Goal: Information Seeking & Learning: Learn about a topic

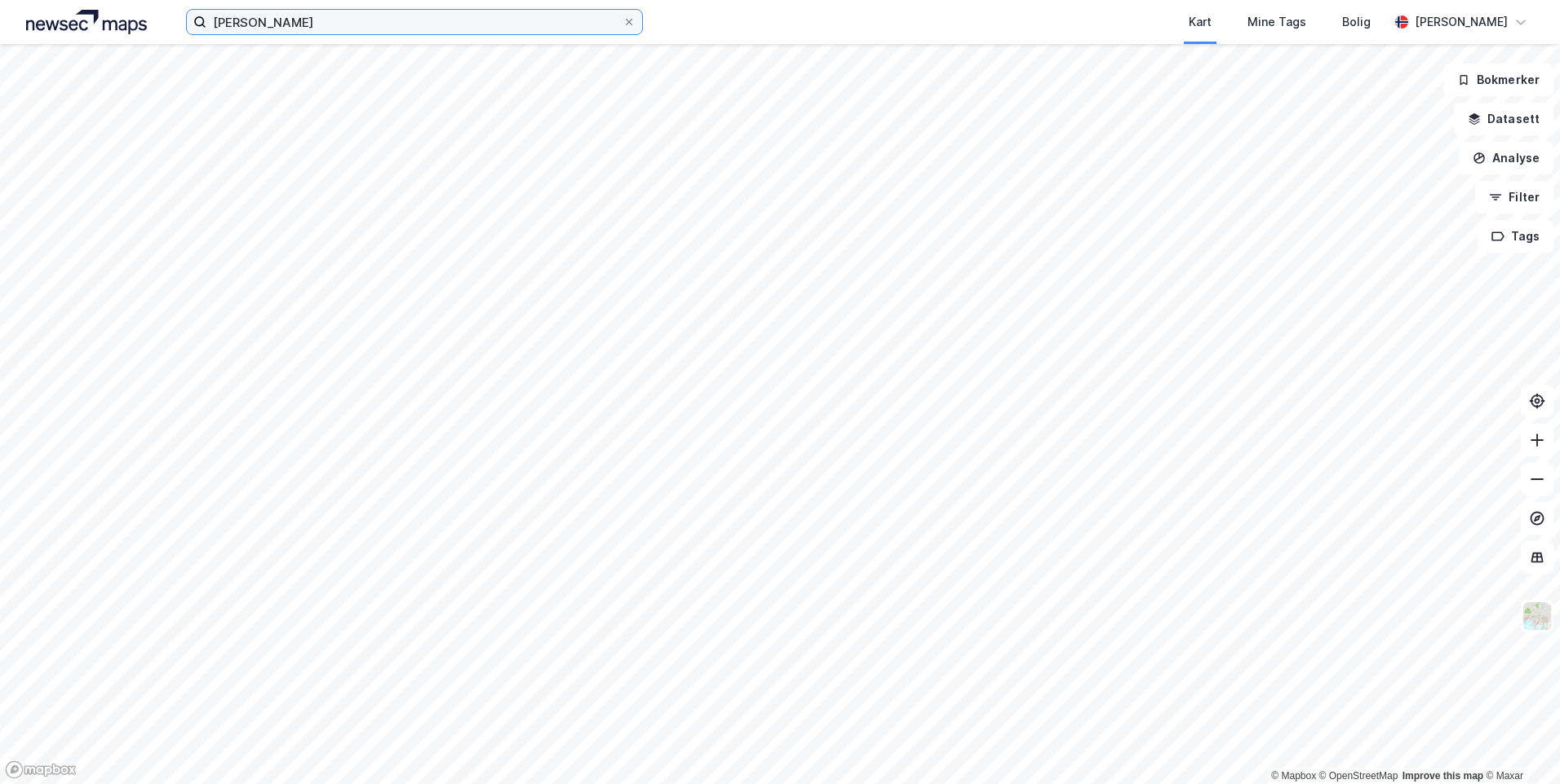
click at [445, 31] on input "[PERSON_NAME]" at bounding box center [414, 22] width 416 height 25
click at [445, 30] on input "[PERSON_NAME]" at bounding box center [414, 22] width 416 height 25
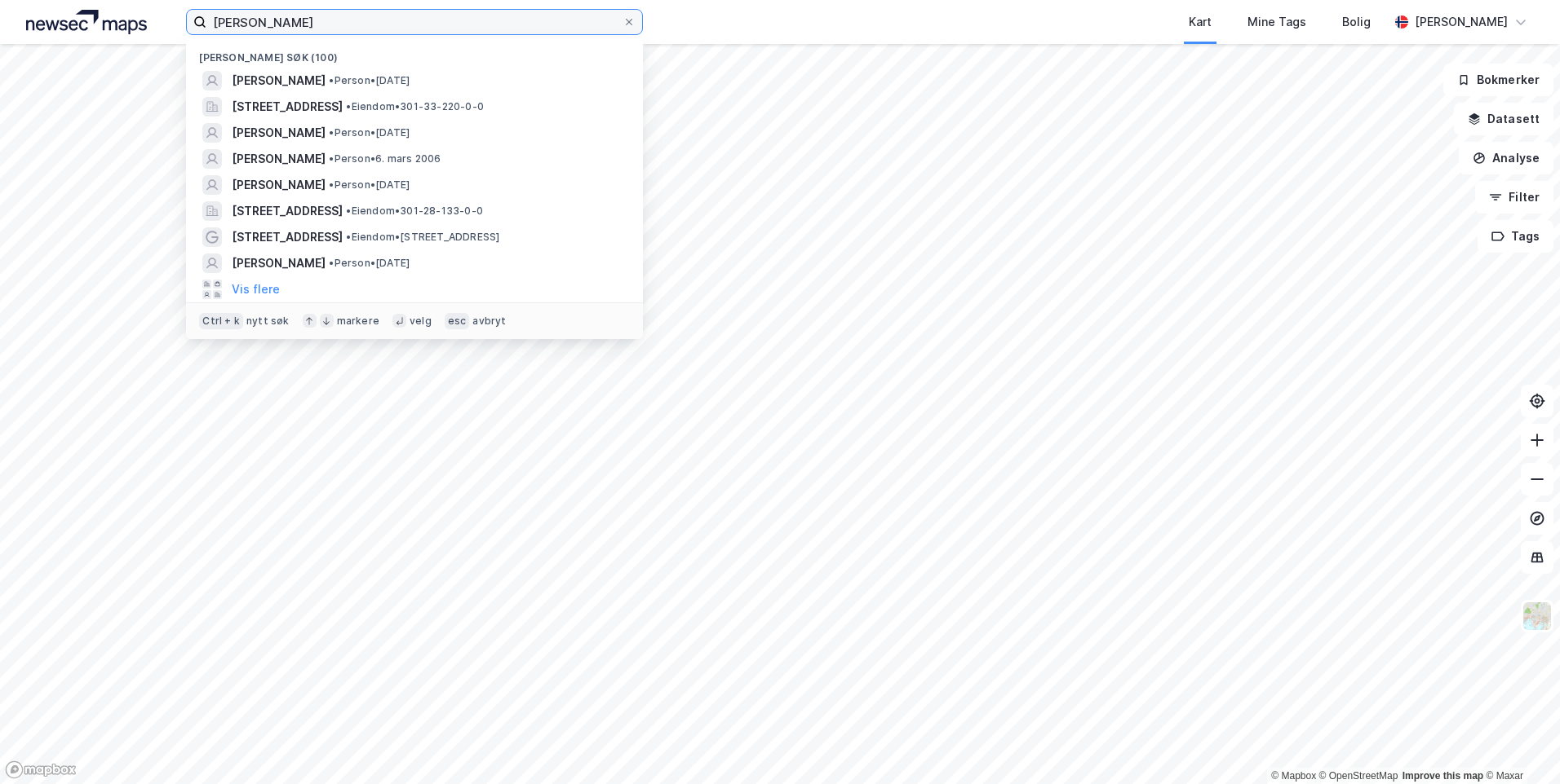
click at [445, 30] on input "[PERSON_NAME]" at bounding box center [414, 22] width 416 height 25
type input "[PERSON_NAME]"
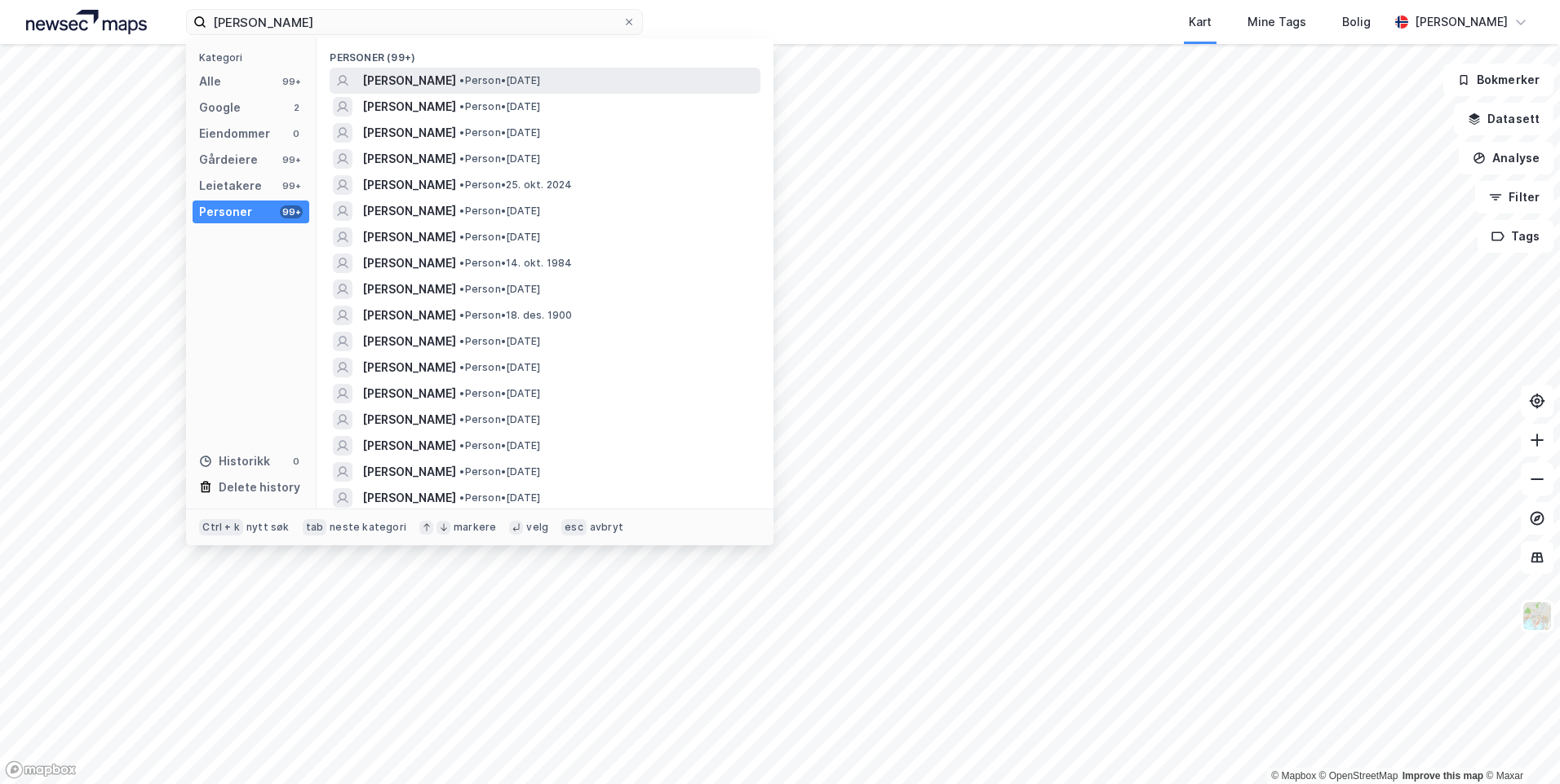
click at [449, 70] on div "[PERSON_NAME] • Person • [DATE]" at bounding box center [545, 80] width 431 height 26
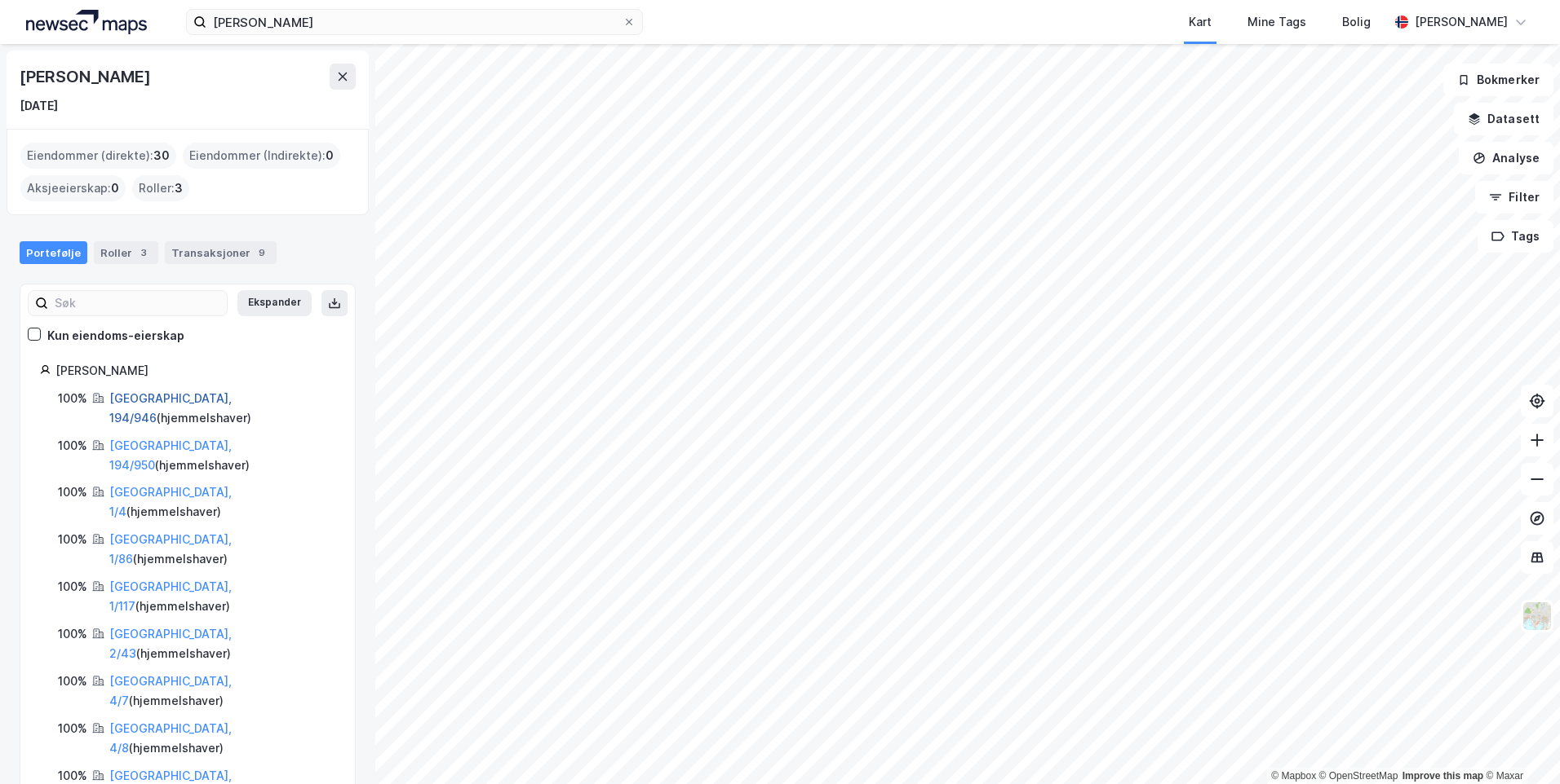
click at [130, 403] on link "[GEOGRAPHIC_DATA], 194/946" at bounding box center [170, 408] width 122 height 33
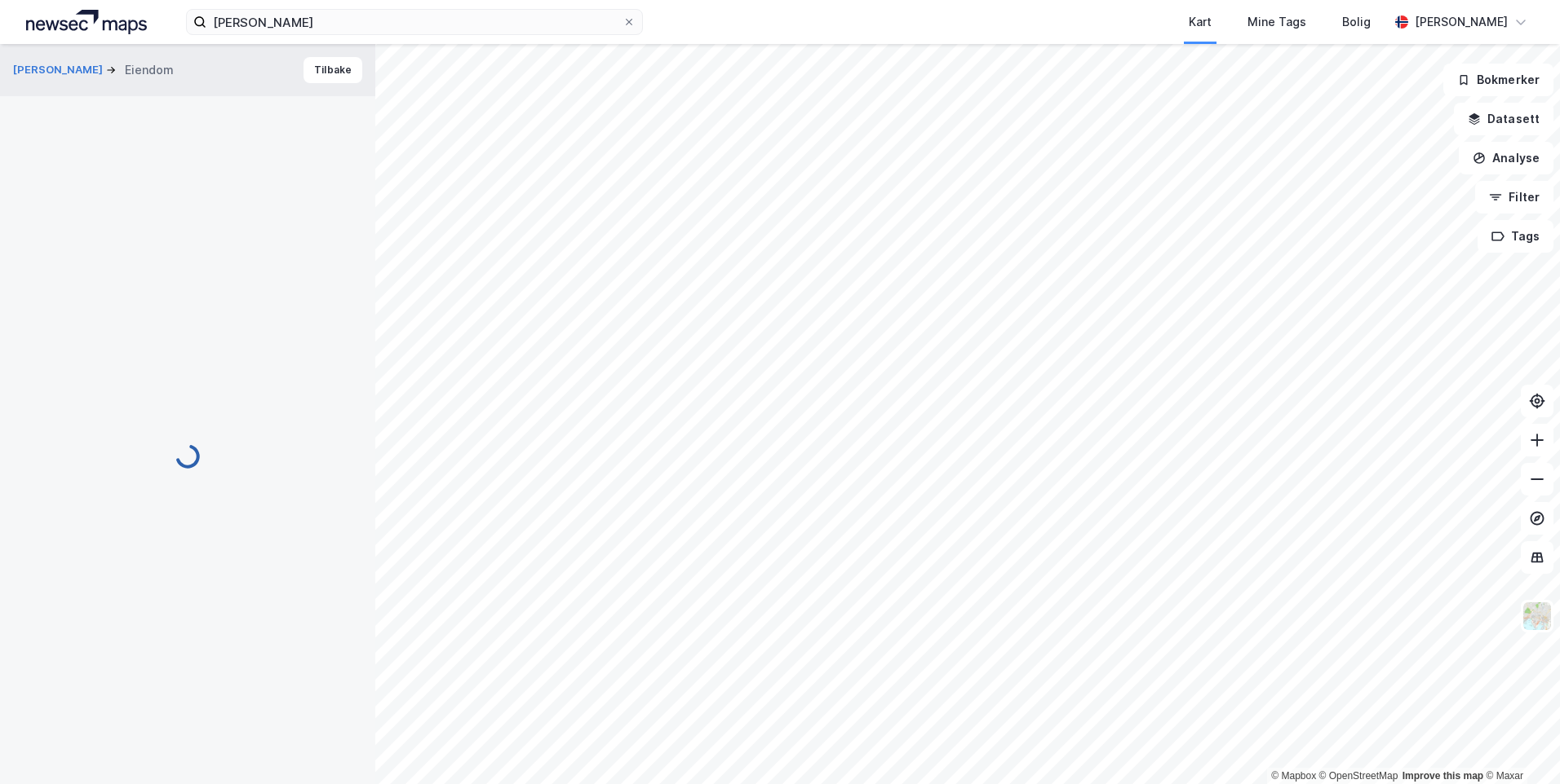
scroll to position [72, 0]
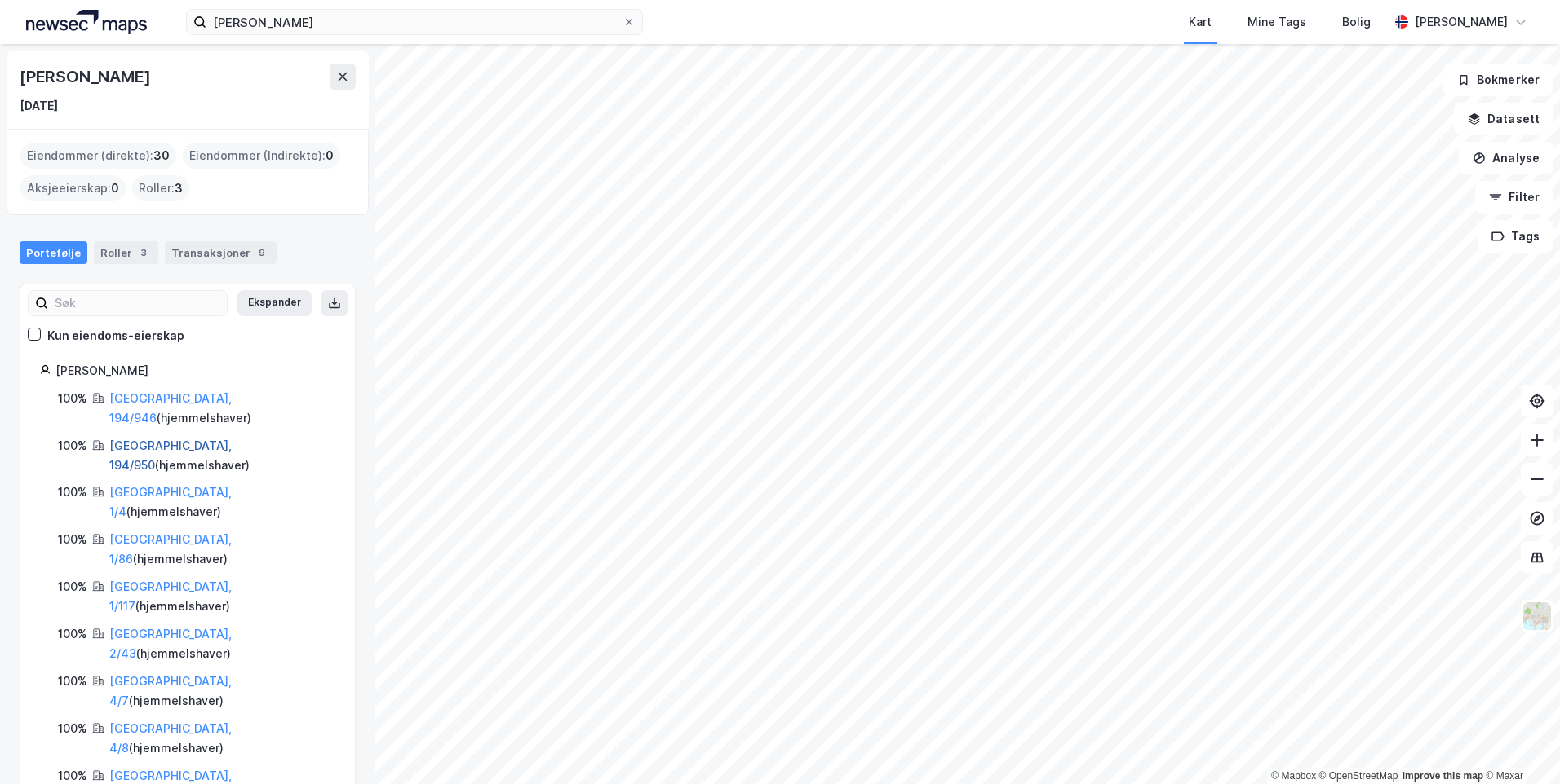
click at [131, 438] on link "[GEOGRAPHIC_DATA], 194/950" at bounding box center [170, 455] width 122 height 33
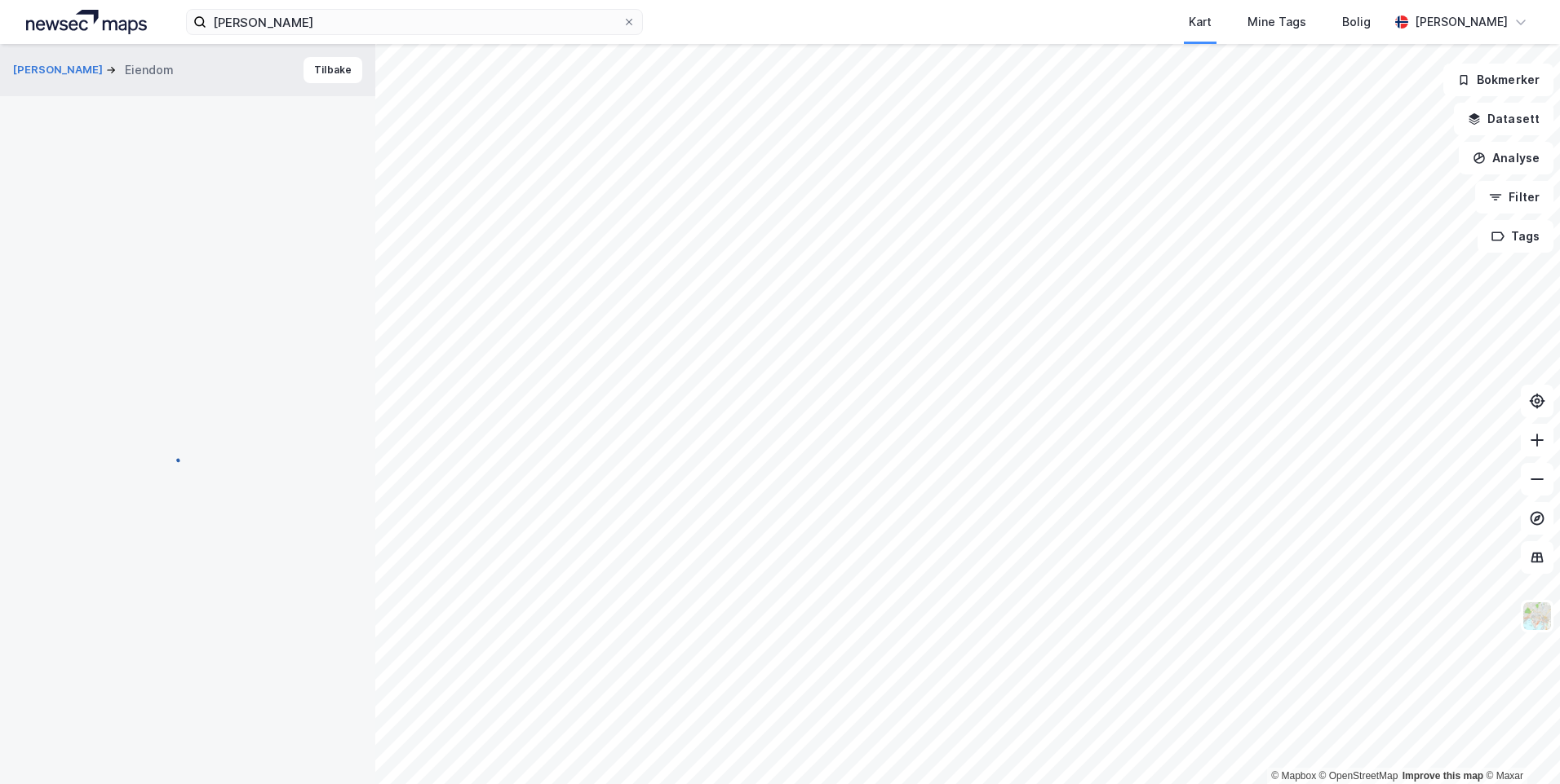
scroll to position [72, 0]
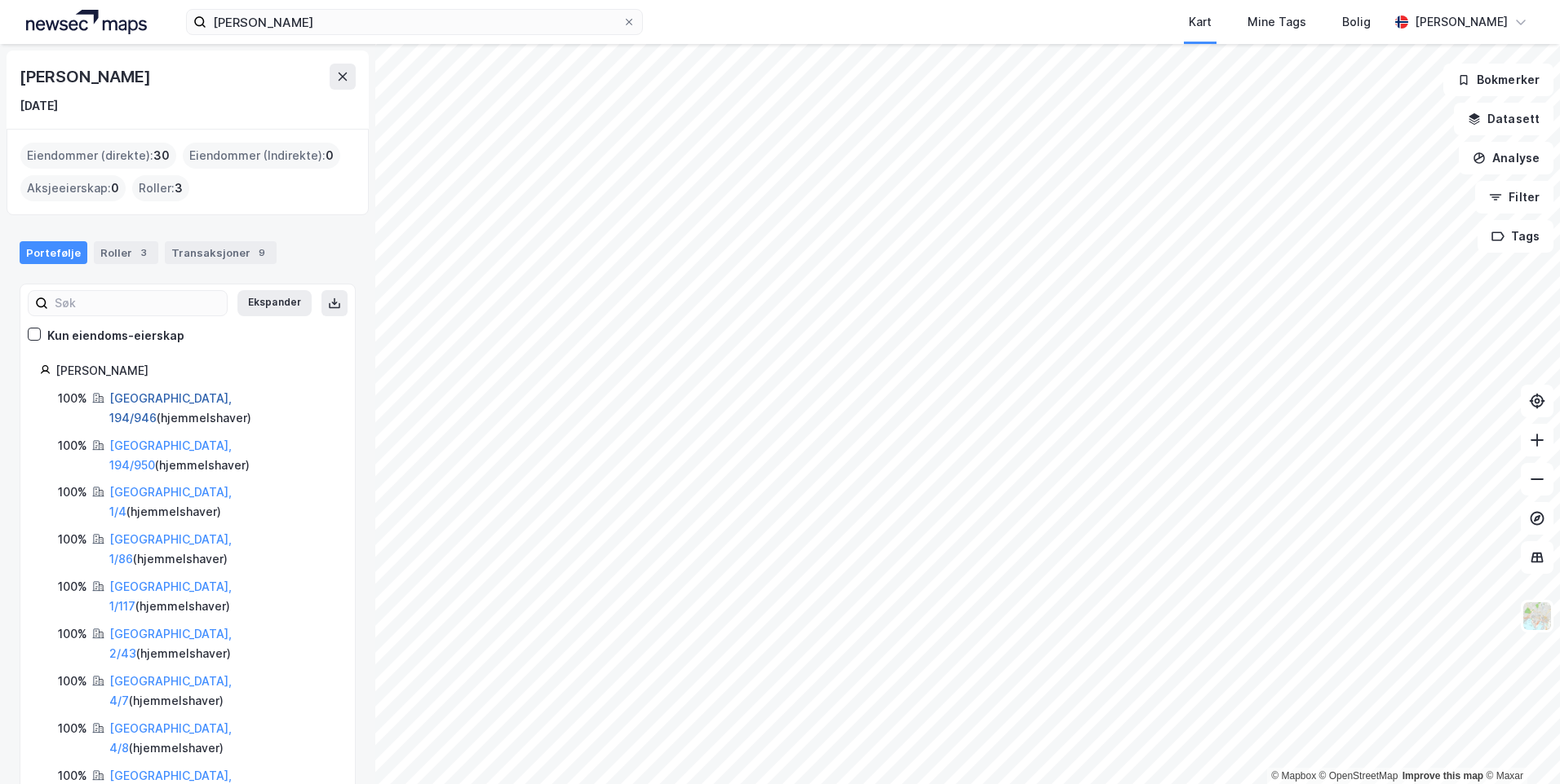
click at [121, 399] on link "[GEOGRAPHIC_DATA], 194/946" at bounding box center [170, 408] width 122 height 33
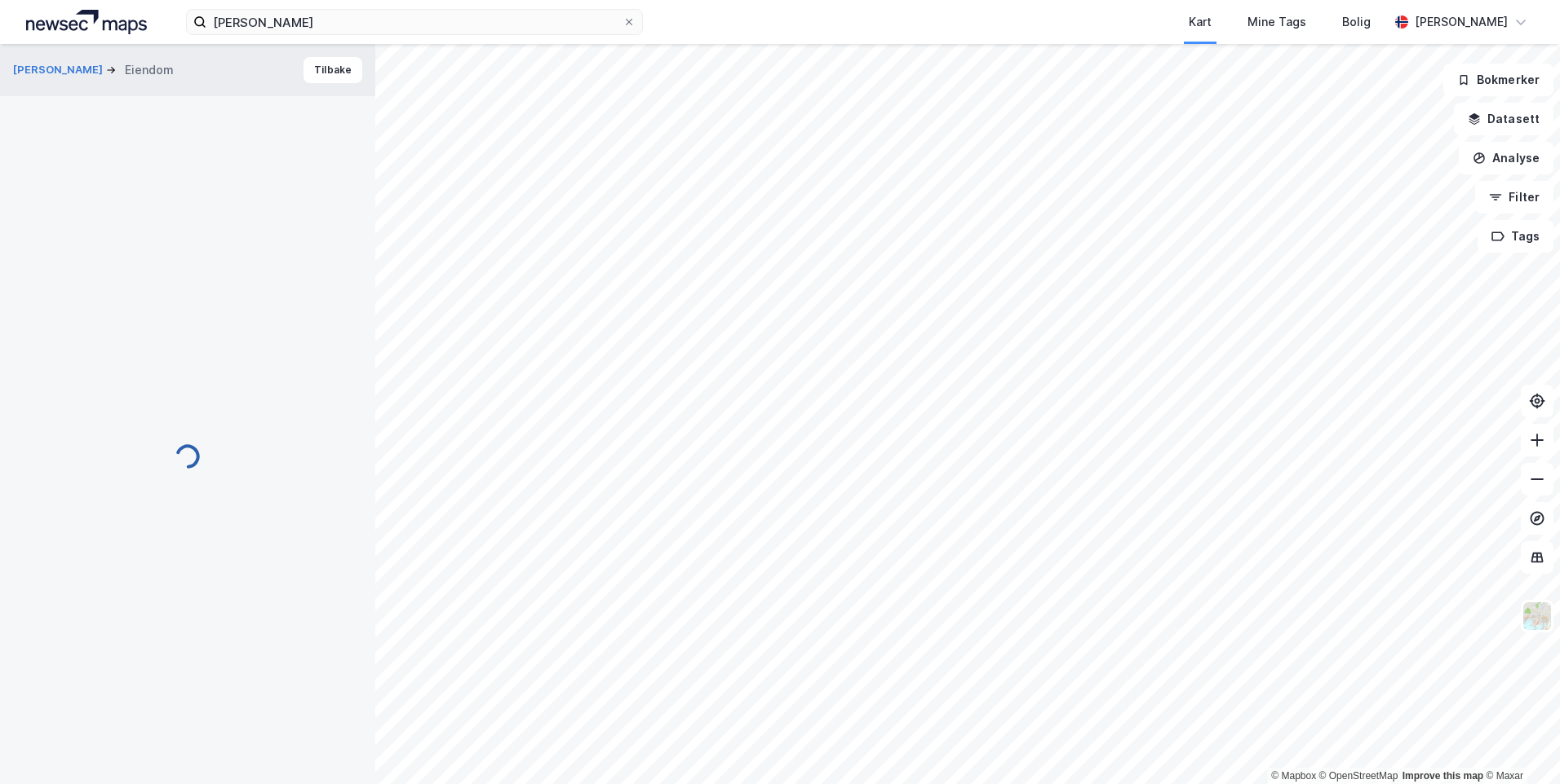
scroll to position [72, 0]
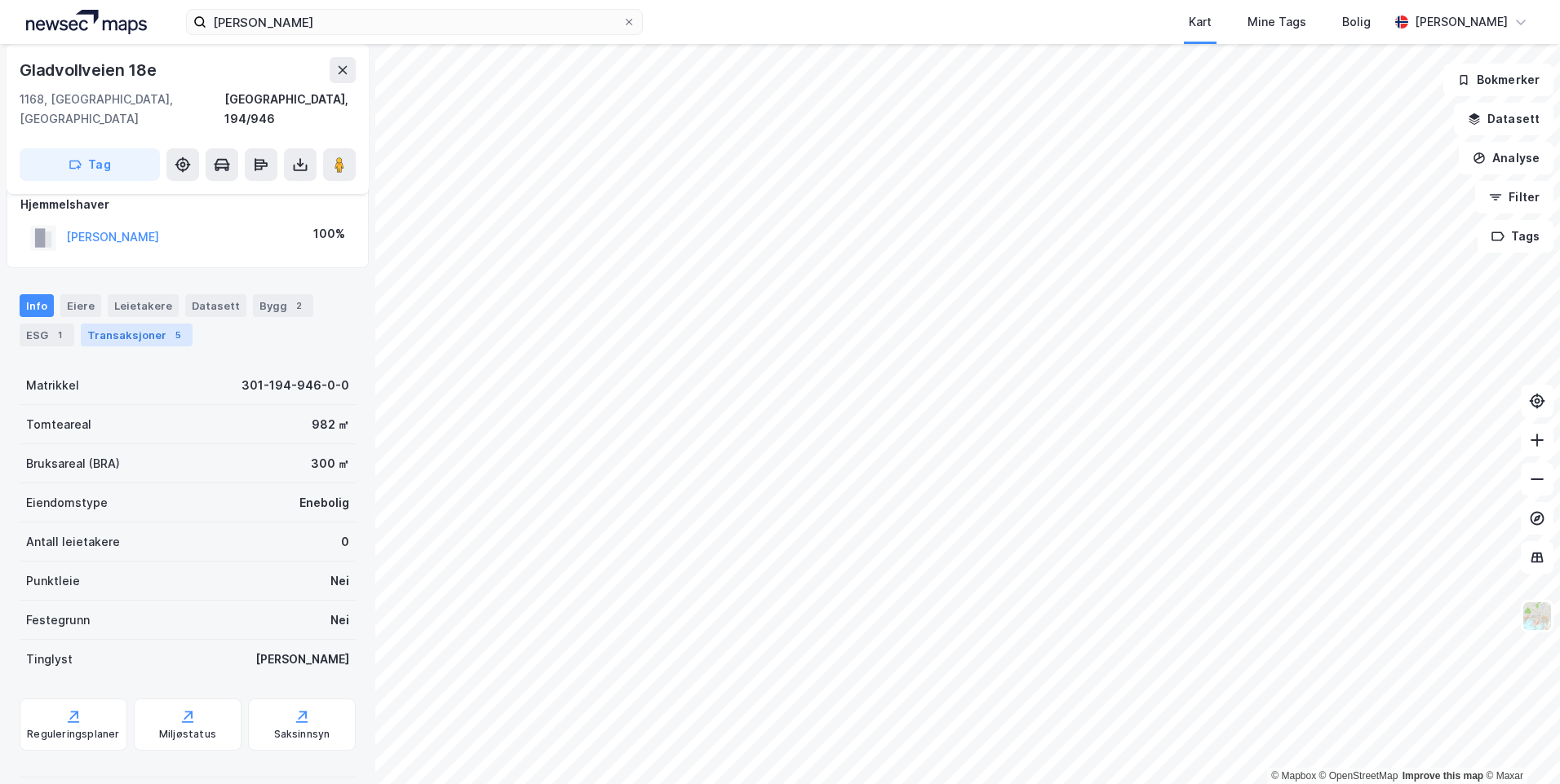
click at [172, 327] on div "5" at bounding box center [178, 334] width 16 height 16
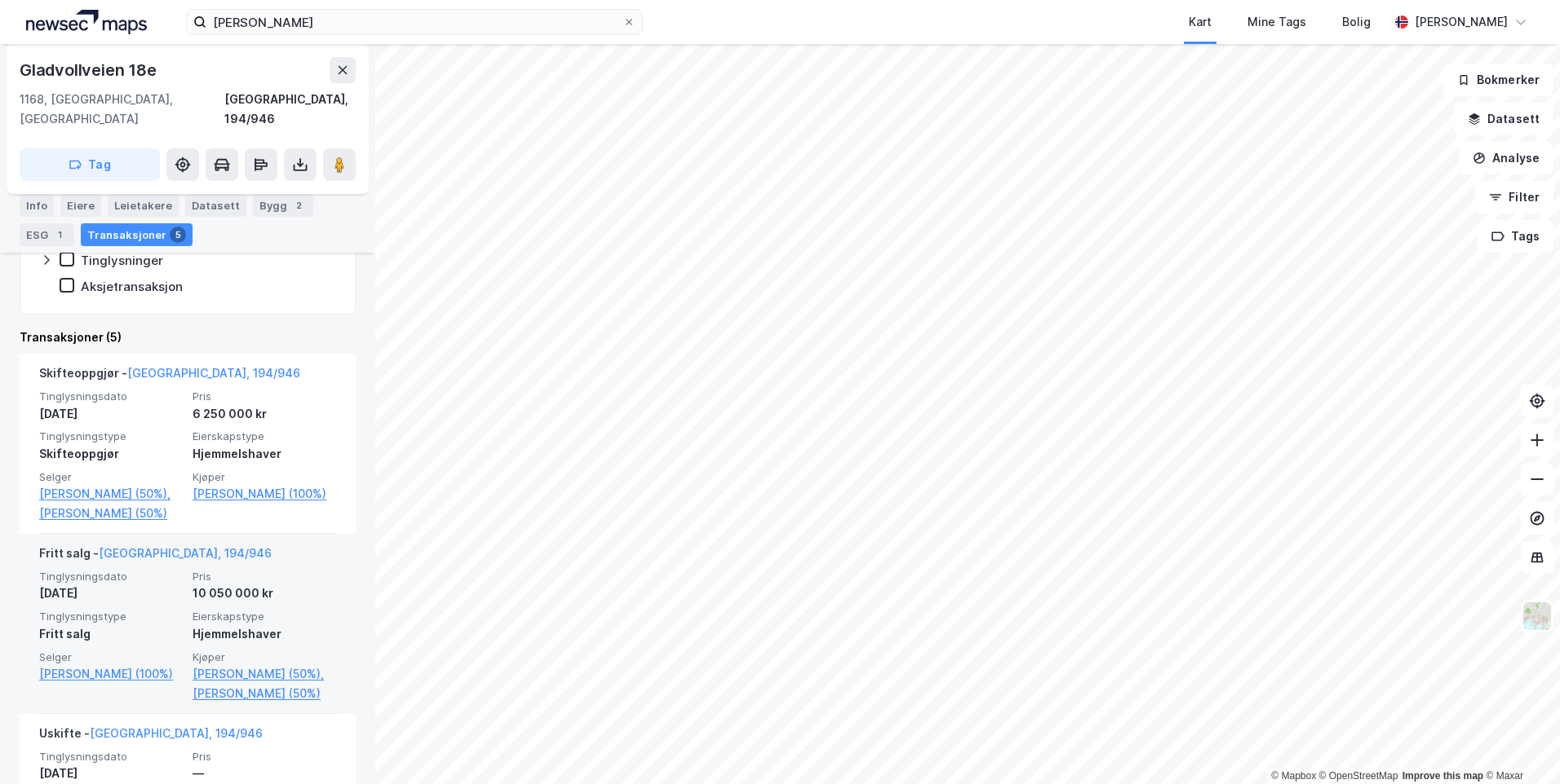
scroll to position [371, 0]
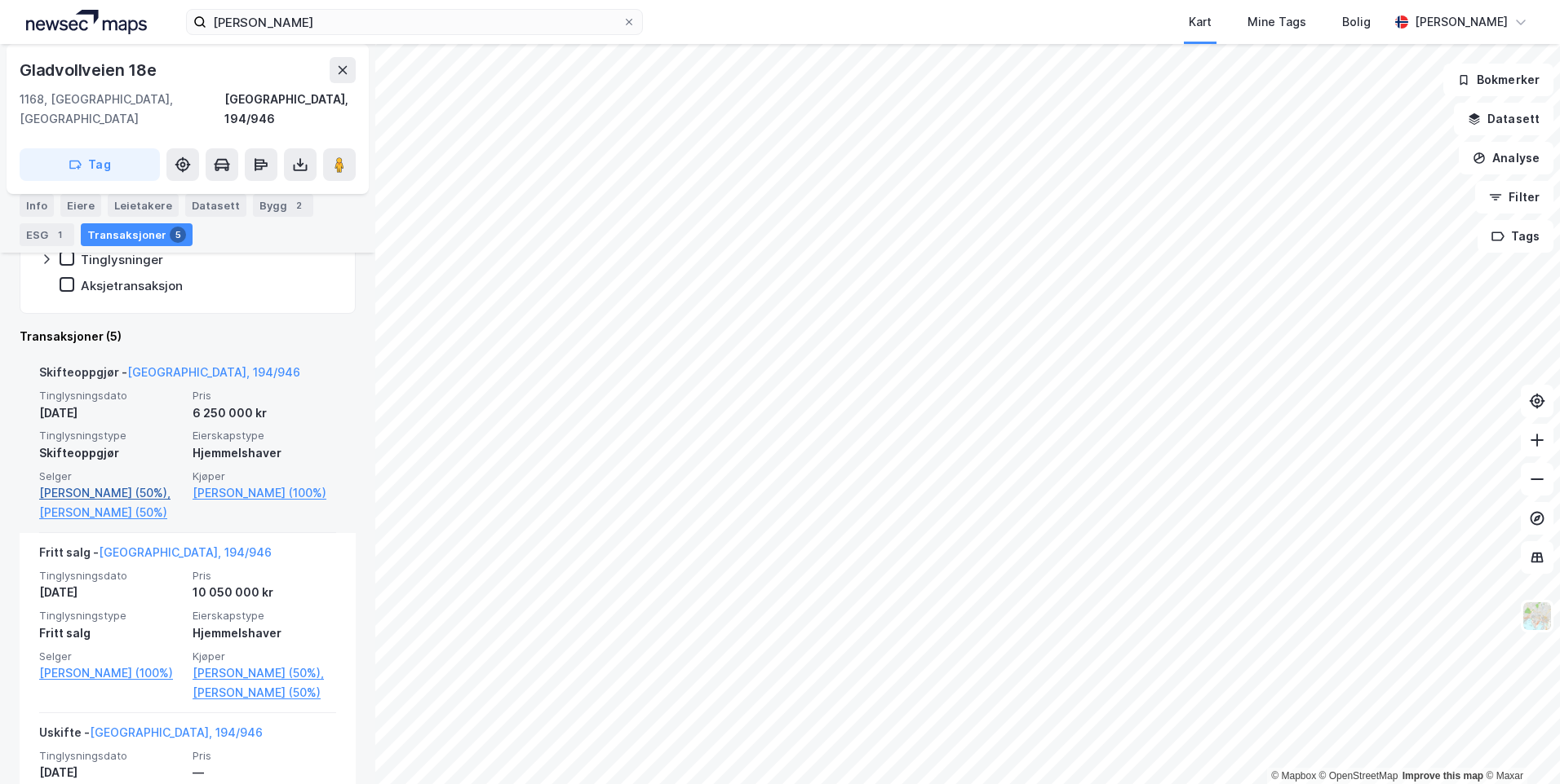
click at [97, 483] on link "[PERSON_NAME] (50%)," at bounding box center [111, 493] width 143 height 19
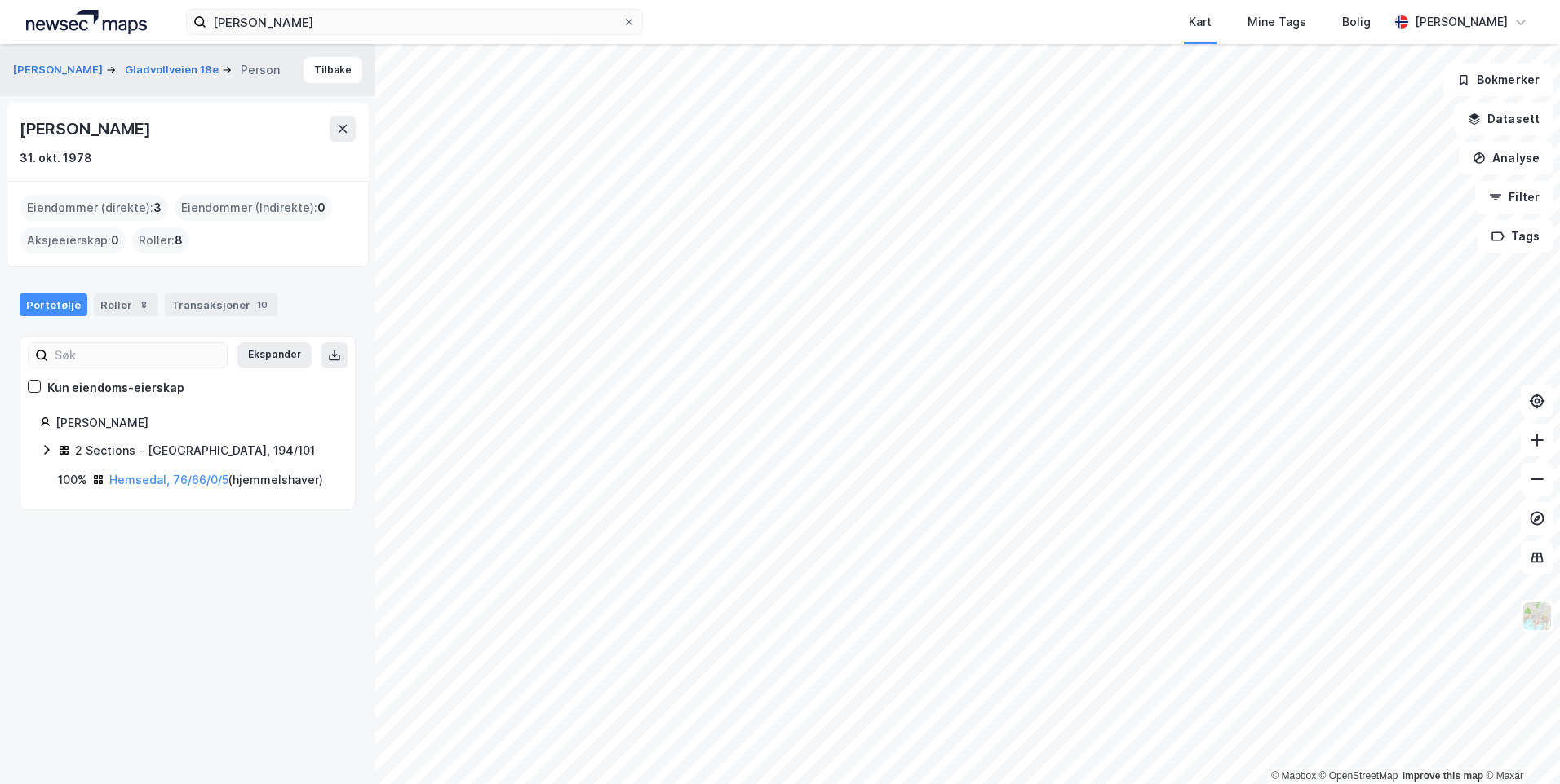
click at [48, 449] on icon at bounding box center [47, 450] width 13 height 13
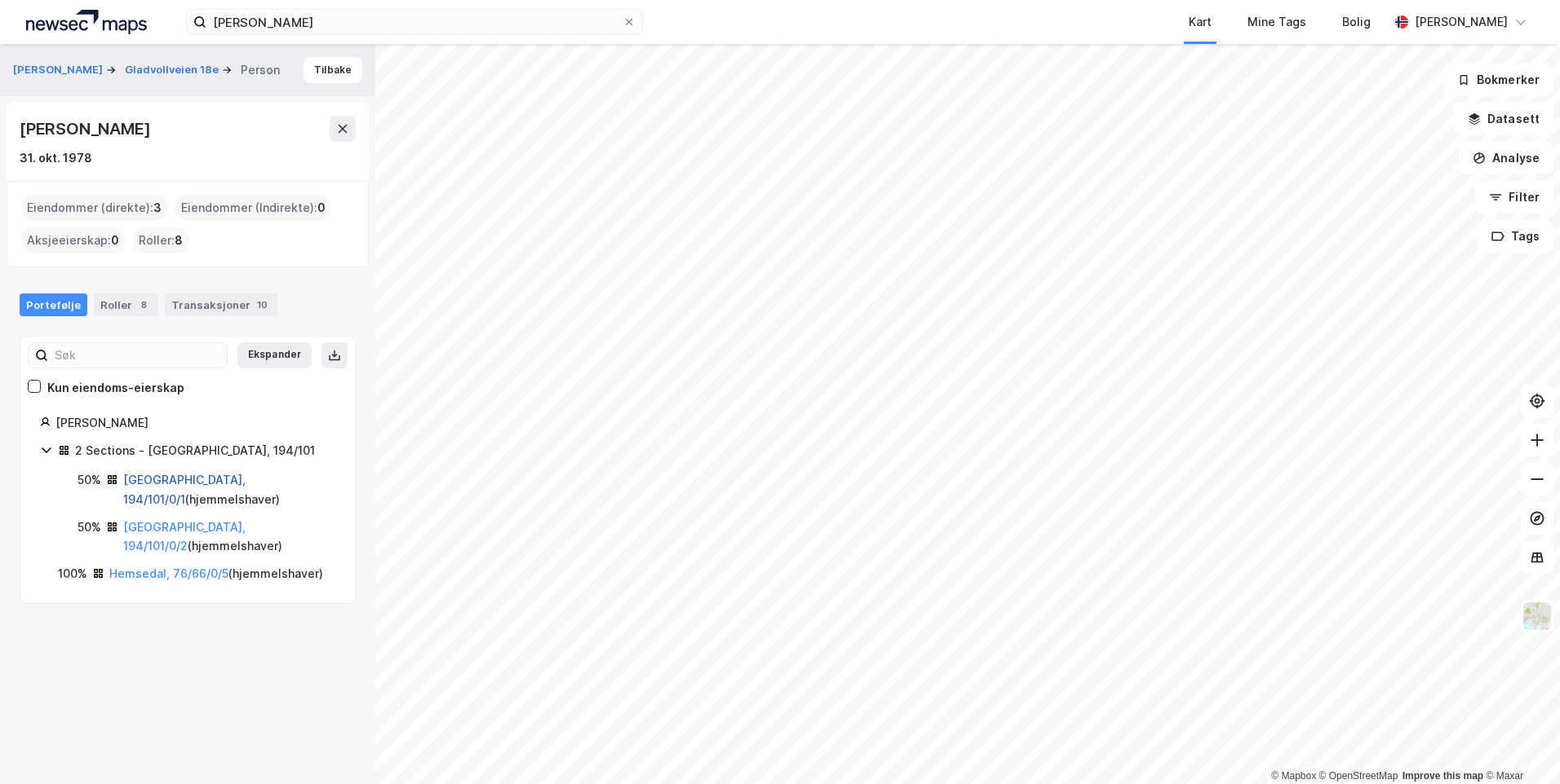
click at [133, 482] on link "[GEOGRAPHIC_DATA], 194/101/0/1" at bounding box center [184, 489] width 122 height 33
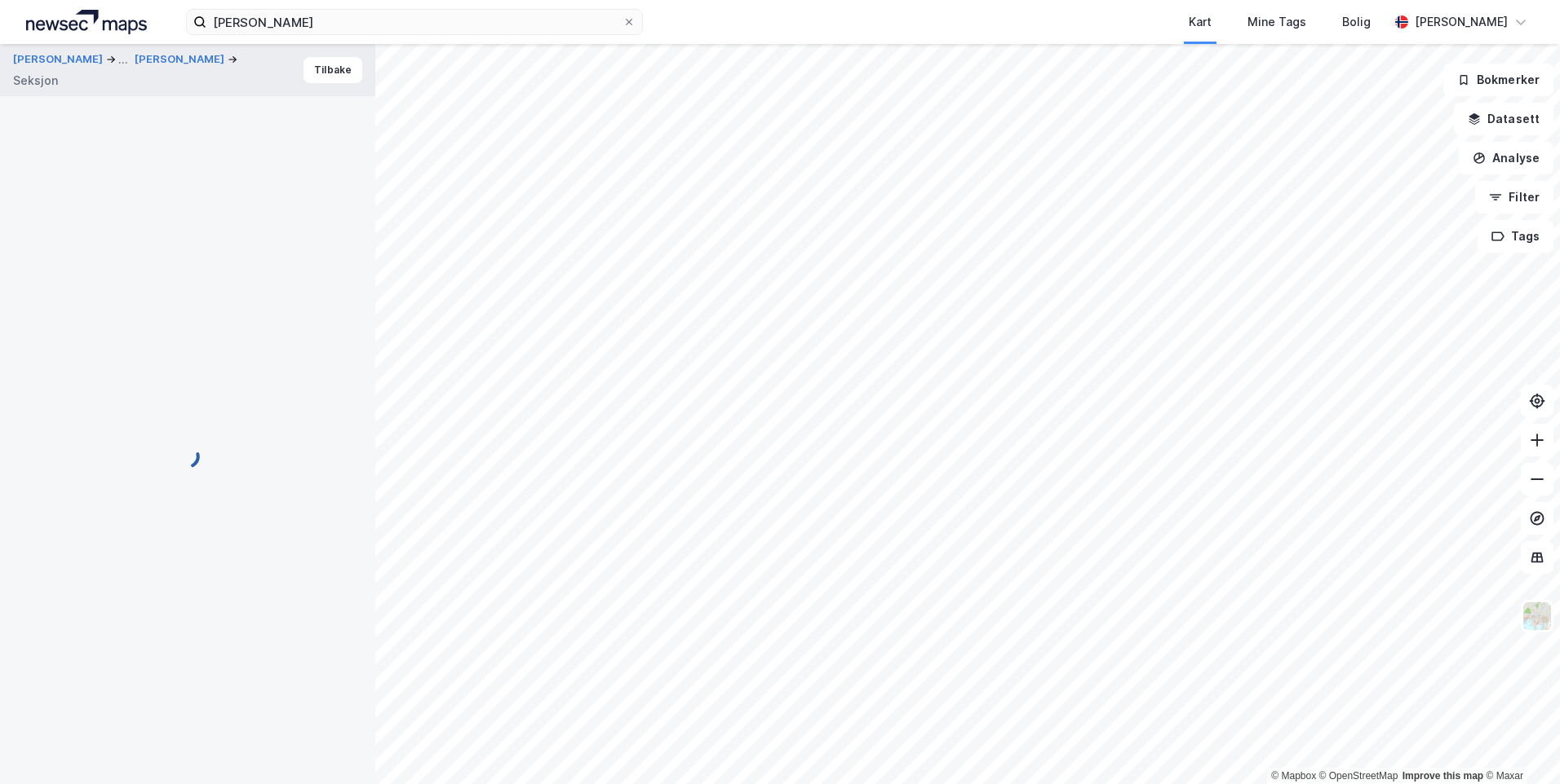
scroll to position [134, 0]
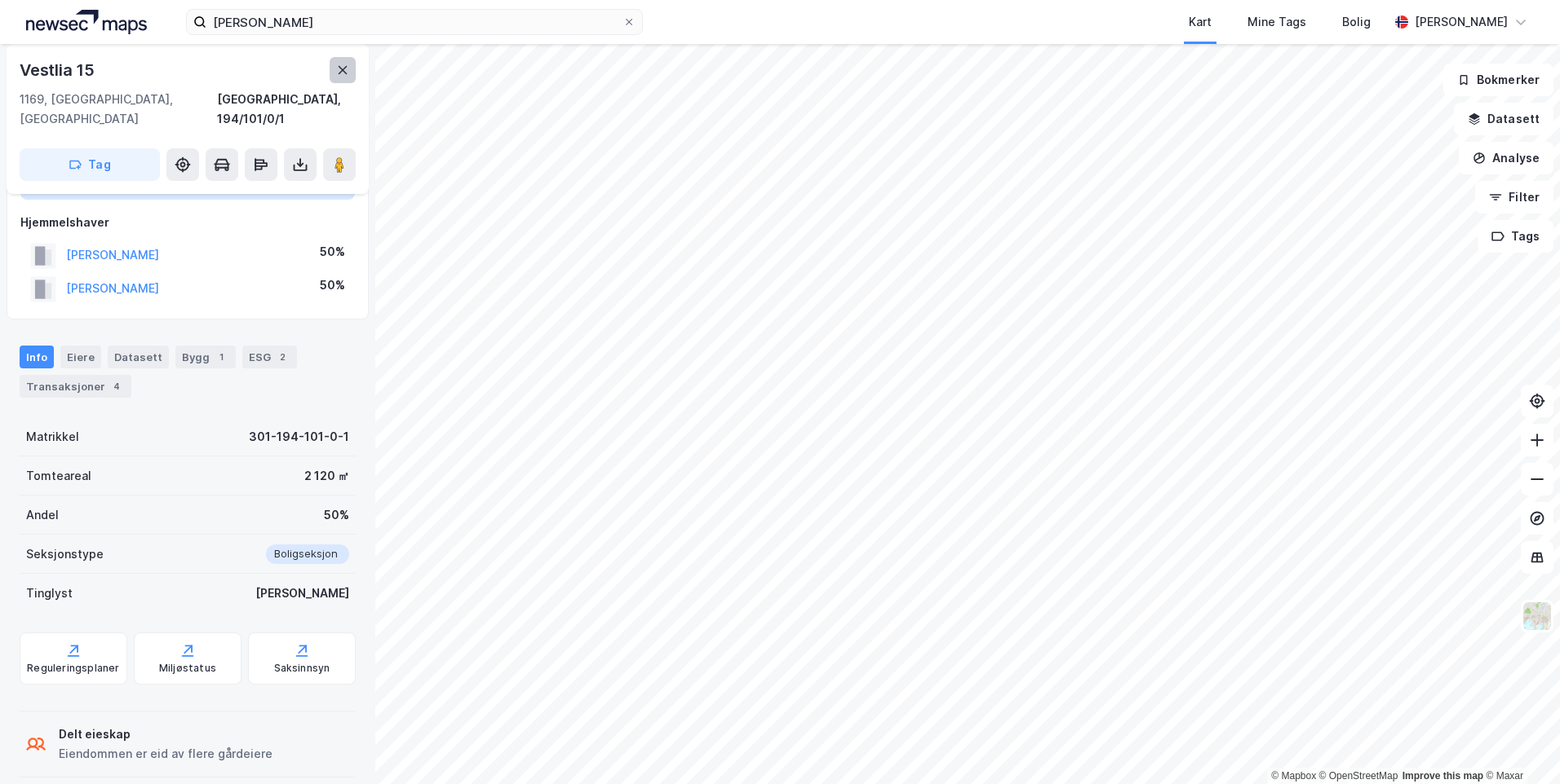
click at [332, 67] on button at bounding box center [342, 70] width 26 height 26
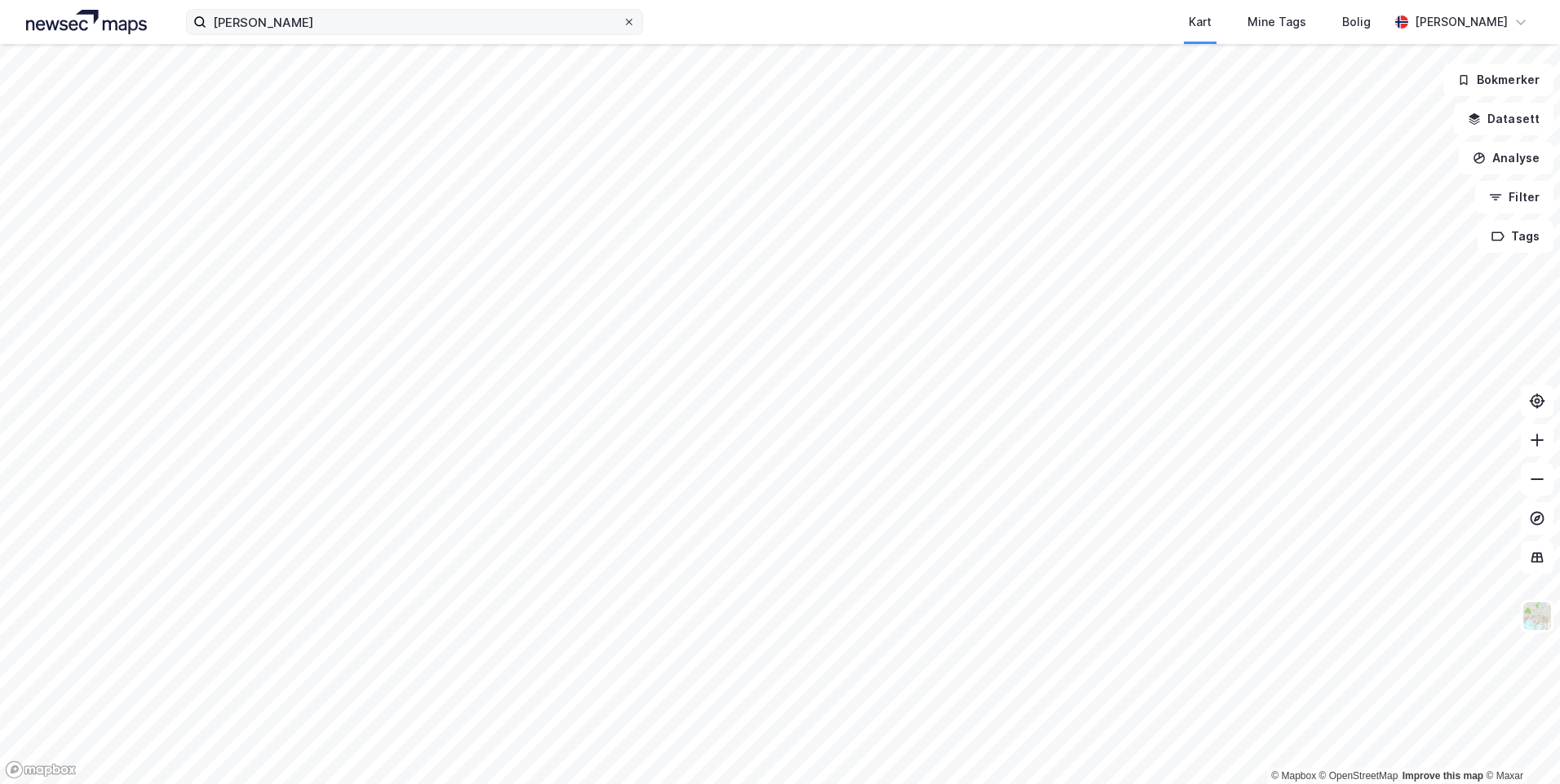
click at [627, 19] on icon at bounding box center [629, 22] width 7 height 7
click at [622, 19] on input "[PERSON_NAME]" at bounding box center [414, 22] width 416 height 25
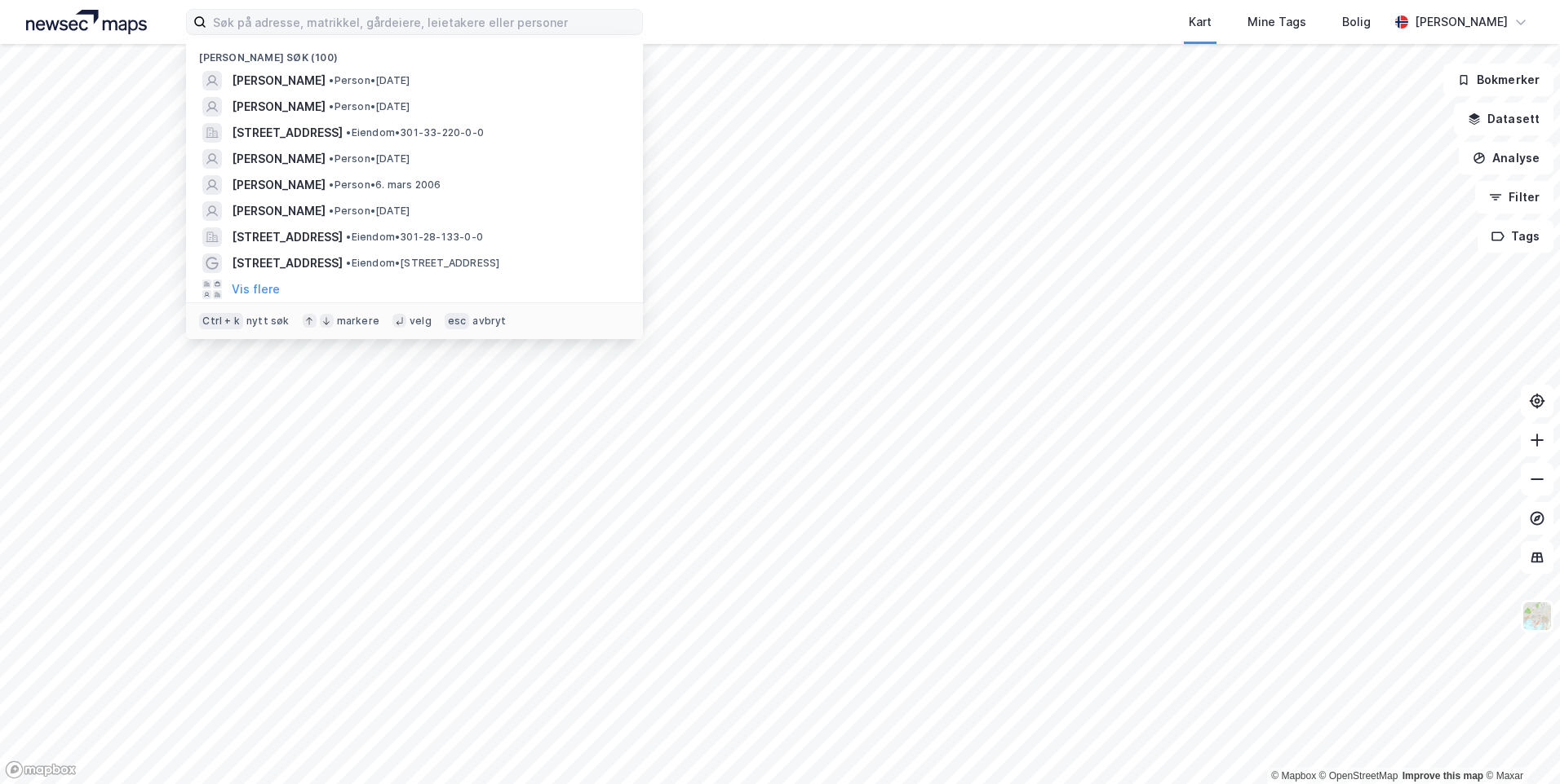
click at [868, 14] on div "Kart Mine Tags Bolig" at bounding box center [1055, 22] width 667 height 44
